Goal: Use online tool/utility: Utilize a website feature to perform a specific function

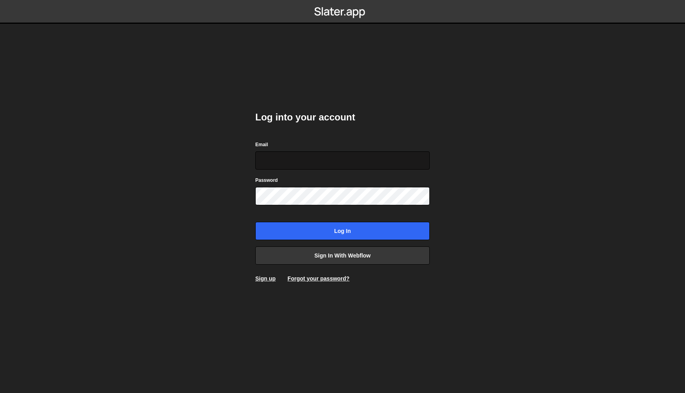
click at [371, 158] on input "Email" at bounding box center [342, 160] width 174 height 18
click at [346, 251] on link "Sign in with Webflow" at bounding box center [342, 256] width 174 height 18
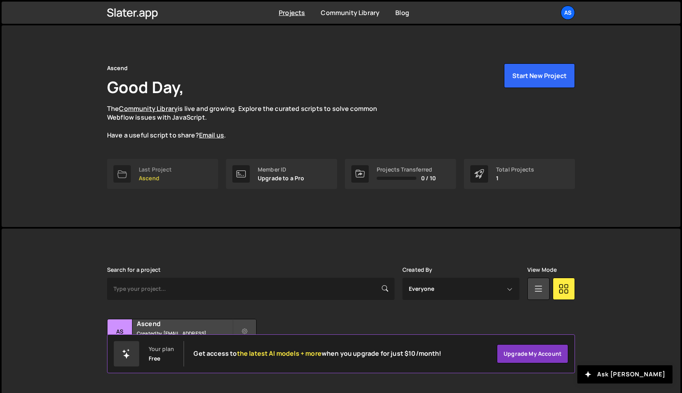
click at [166, 172] on div "Last Project" at bounding box center [155, 169] width 33 height 6
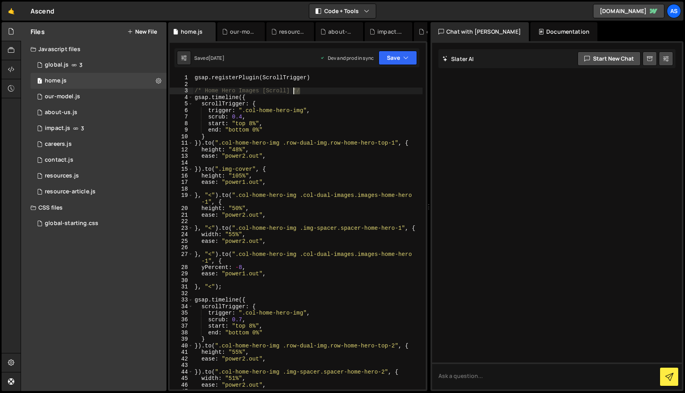
drag, startPoint x: 304, startPoint y: 92, endPoint x: 292, endPoint y: 90, distance: 12.0
click at [292, 90] on div "gsap . registerPlugin ( ScrollTrigger ) /* Home Hero Images [Scroll] */ gsap . …" at bounding box center [308, 242] width 230 height 335
click at [242, 289] on div "gsap . registerPlugin ( ScrollTrigger ) /* Home Hero Images [Scroll] gsap . tim…" at bounding box center [308, 242] width 230 height 335
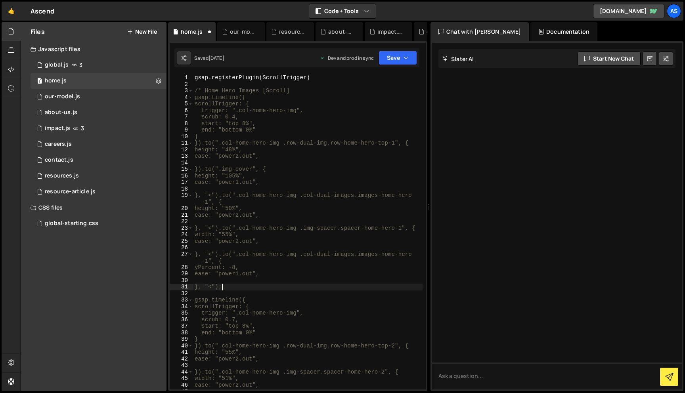
paste textarea "*/"
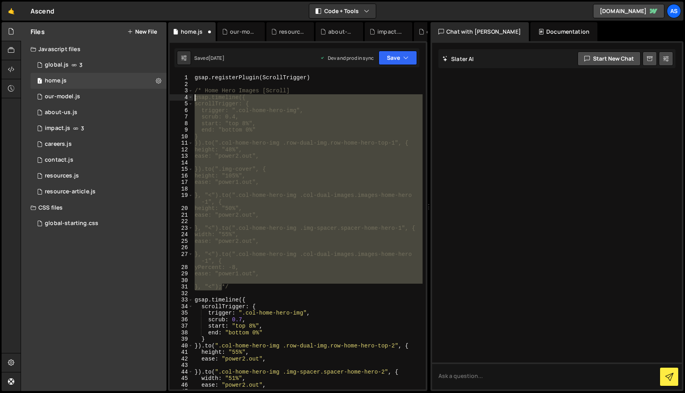
drag, startPoint x: 221, startPoint y: 288, endPoint x: 193, endPoint y: 97, distance: 192.7
click at [193, 97] on div "}, "<");*/ 1 2 3 4 5 6 7 8 9 10 11 12 13 14 15 16 17 18 19 20 21 22 23 24 25 26…" at bounding box center [298, 232] width 256 height 315
type textarea "gsap.timeline({ scrollTrigger: {"
click at [398, 62] on button "Save" at bounding box center [398, 58] width 38 height 14
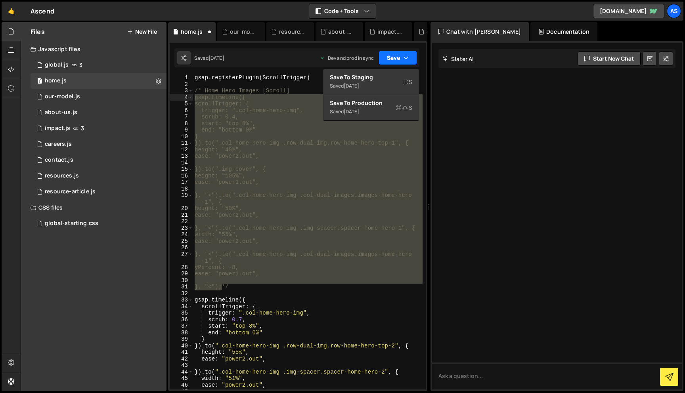
click at [398, 62] on button "Save" at bounding box center [398, 58] width 38 height 14
